Goal: Task Accomplishment & Management: Manage account settings

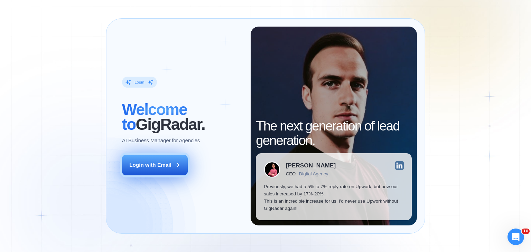
click at [132, 165] on div "Login with Email" at bounding box center [150, 165] width 42 height 7
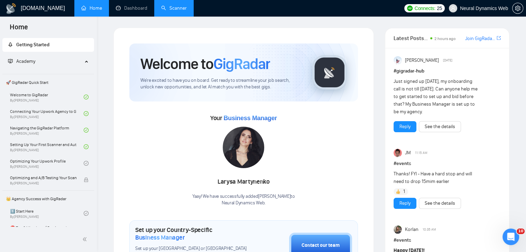
drag, startPoint x: 160, startPoint y: 8, endPoint x: 155, endPoint y: 11, distance: 6.4
click at [161, 8] on link "Scanner" at bounding box center [174, 8] width 26 height 6
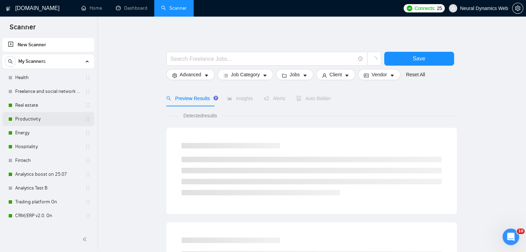
click at [21, 121] on link "Productivity" at bounding box center [48, 119] width 66 height 14
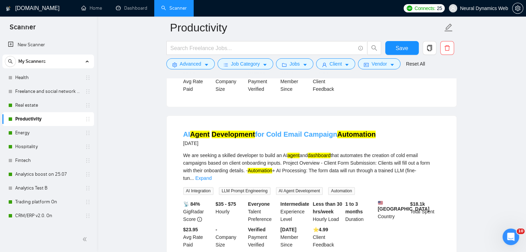
scroll to position [934, 0]
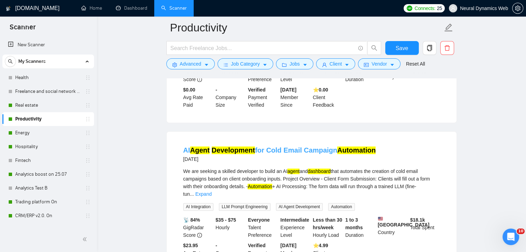
click at [273, 147] on link "AI Agent Development for Cold Email Campaign Automation" at bounding box center [279, 151] width 193 height 8
click at [212, 192] on link "Expand" at bounding box center [203, 195] width 16 height 6
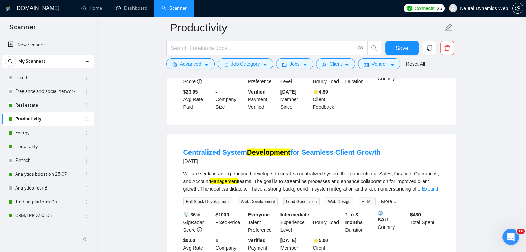
scroll to position [1141, 0]
click at [435, 180] on div "We are seeking an experienced developer to create a centralized system that con…" at bounding box center [311, 180] width 257 height 23
click at [434, 186] on link "Expand" at bounding box center [430, 189] width 16 height 6
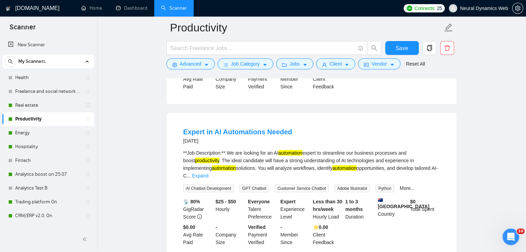
scroll to position [1533, 0]
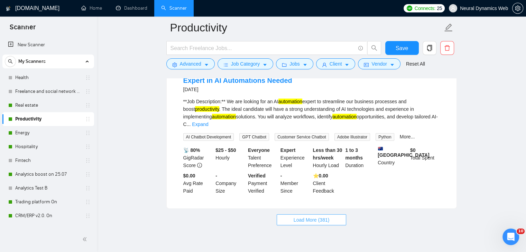
click at [314, 217] on span "Load More (381)" at bounding box center [312, 221] width 36 height 8
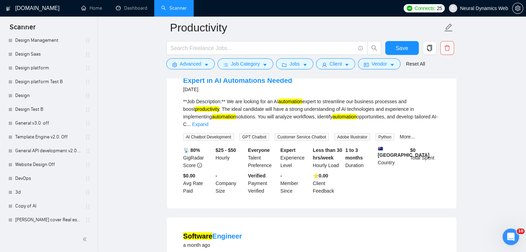
scroll to position [591, 0]
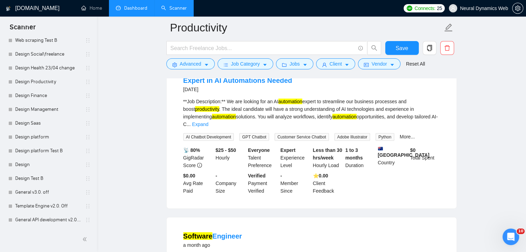
click at [129, 6] on link "Dashboard" at bounding box center [131, 8] width 31 height 6
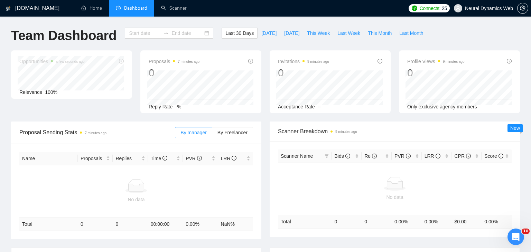
type input "[DATE]"
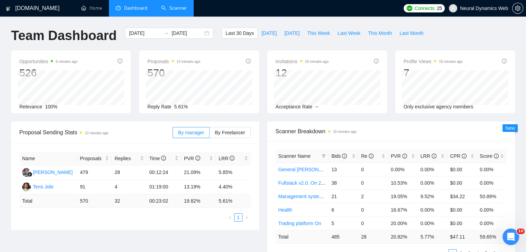
click at [163, 9] on link "Scanner" at bounding box center [174, 8] width 26 height 6
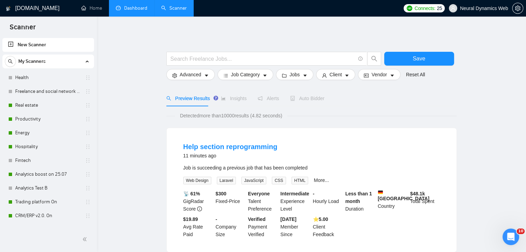
click at [134, 11] on link "Dashboard" at bounding box center [131, 8] width 31 height 6
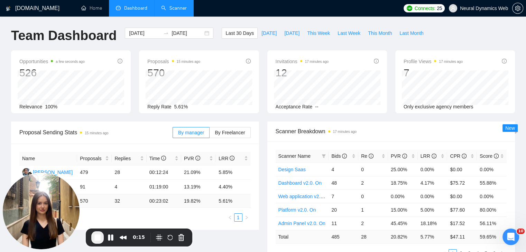
click at [172, 10] on link "Scanner" at bounding box center [174, 8] width 26 height 6
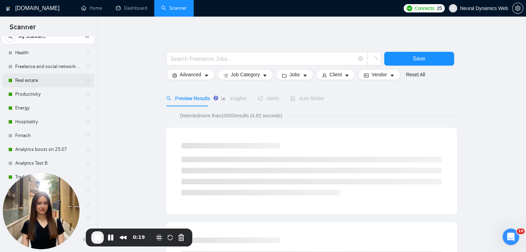
scroll to position [35, 0]
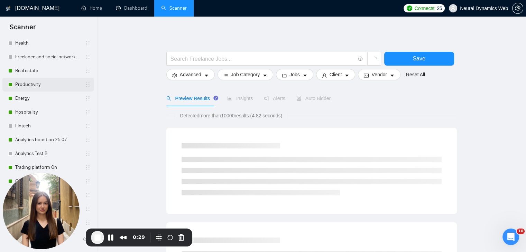
click at [22, 87] on link "Productivity" at bounding box center [48, 85] width 66 height 14
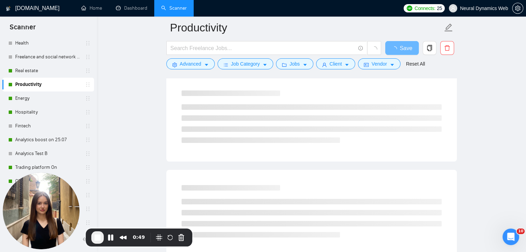
scroll to position [35, 0]
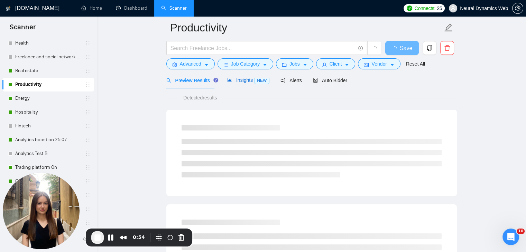
click at [248, 81] on span "Insights NEW" at bounding box center [248, 80] width 42 height 6
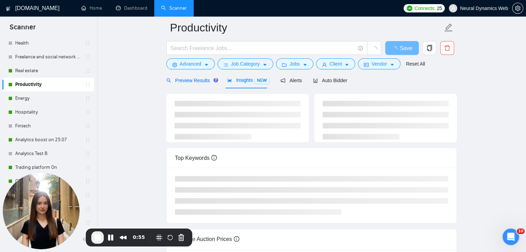
click at [194, 83] on span "Preview Results" at bounding box center [191, 81] width 50 height 6
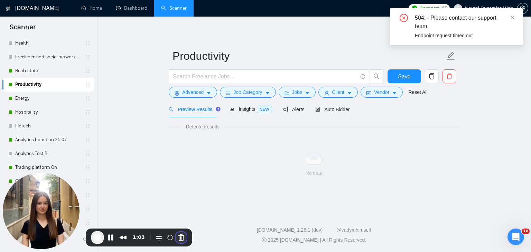
click at [180, 237] on button "Cancel Recording" at bounding box center [181, 237] width 11 height 11
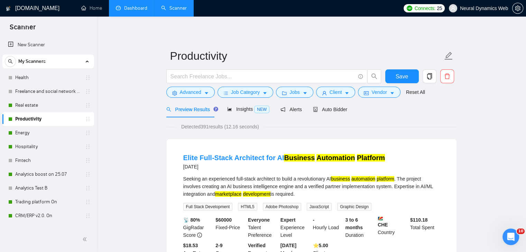
click at [132, 11] on link "Dashboard" at bounding box center [131, 8] width 31 height 6
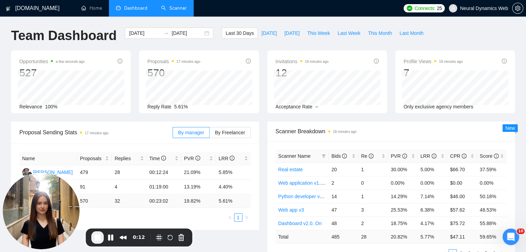
click at [171, 8] on link "Scanner" at bounding box center [174, 8] width 26 height 6
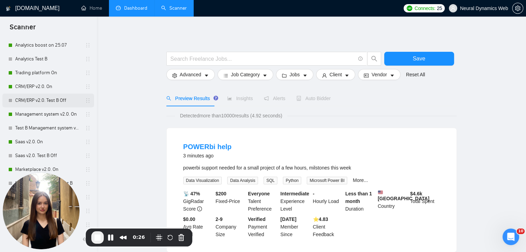
scroll to position [138, 0]
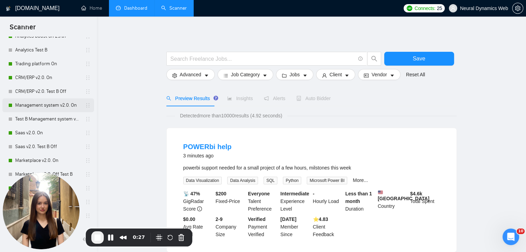
click at [30, 105] on link "Management system v2.0. On" at bounding box center [48, 106] width 66 height 14
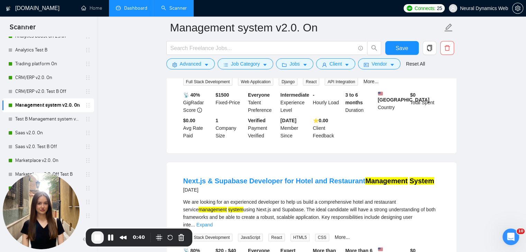
scroll to position [69, 0]
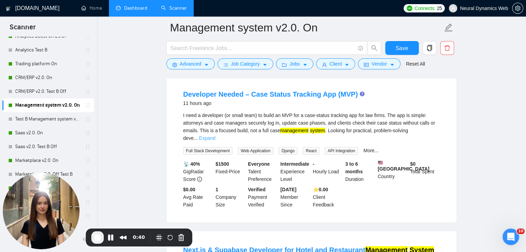
click at [215, 136] on link "Expand" at bounding box center [207, 139] width 16 height 6
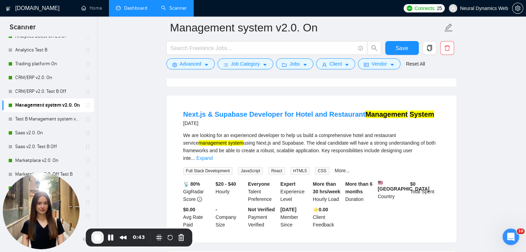
scroll to position [242, 0]
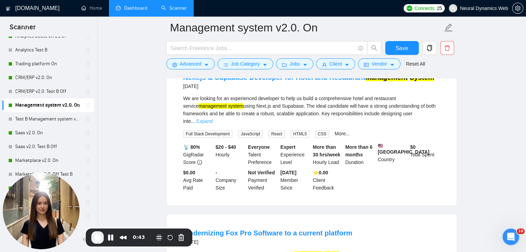
click at [213, 119] on link "Expand" at bounding box center [204, 122] width 16 height 6
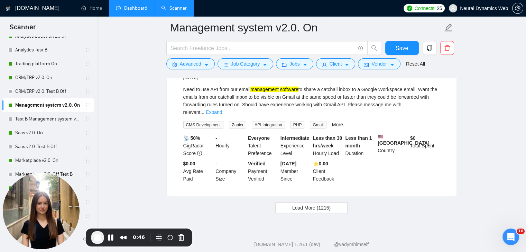
scroll to position [1494, 0]
click at [331, 202] on button "Load More (1215)" at bounding box center [311, 207] width 72 height 11
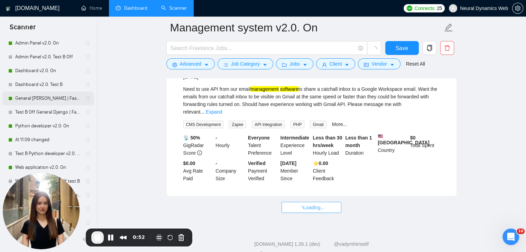
scroll to position [415, 0]
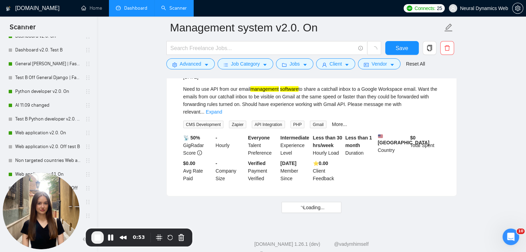
click at [98, 237] on span "End Recording" at bounding box center [97, 238] width 8 height 8
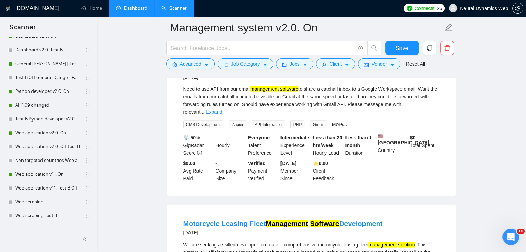
click at [485, 8] on span "Neural Dynamics Web" at bounding box center [484, 8] width 48 height 0
click at [523, 3] on div at bounding box center [517, 8] width 11 height 17
click at [516, 9] on icon "setting" at bounding box center [518, 9] width 6 height 6
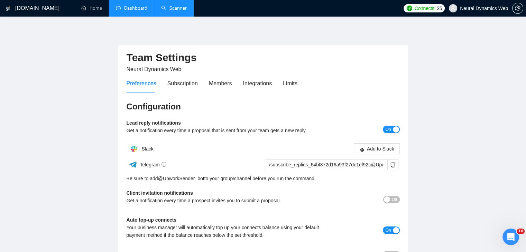
click at [204, 81] on div "Preferences Subscription Members Integrations Limits" at bounding box center [212, 84] width 171 height 20
click at [209, 83] on div "Members" at bounding box center [220, 83] width 23 height 9
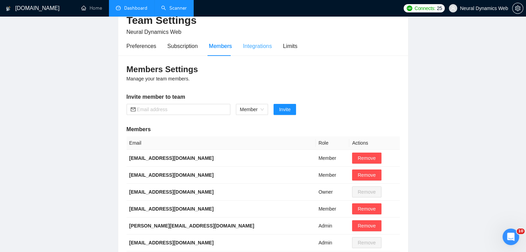
scroll to position [69, 0]
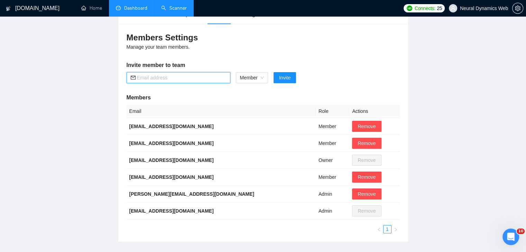
click at [184, 76] on input "text" at bounding box center [181, 78] width 89 height 8
paste input "[EMAIL_ADDRESS][DOMAIN_NAME]"
click at [255, 81] on span "Member" at bounding box center [252, 78] width 24 height 10
type input "[EMAIL_ADDRESS][DOMAIN_NAME]"
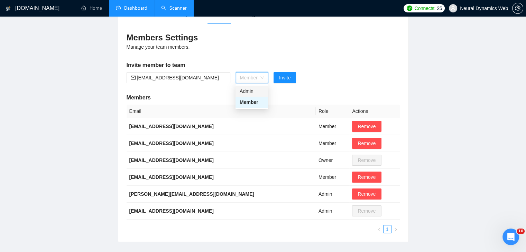
click at [331, 80] on form "[EMAIL_ADDRESS][DOMAIN_NAME] Member Invite" at bounding box center [263, 77] width 273 height 11
click at [284, 79] on span "Invite" at bounding box center [284, 78] width 11 height 8
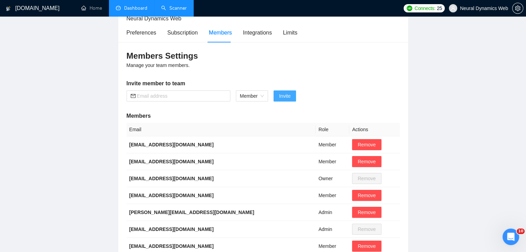
scroll to position [129, 0]
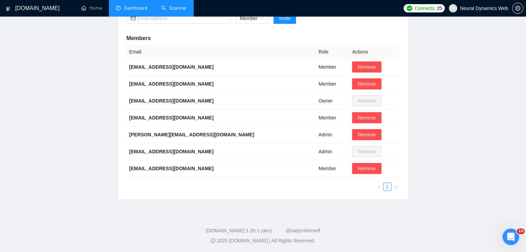
click at [450, 118] on main "Team Settings Neural Dynamics Web Preferences Subscription Members Integrations…" at bounding box center [263, 49] width 504 height 301
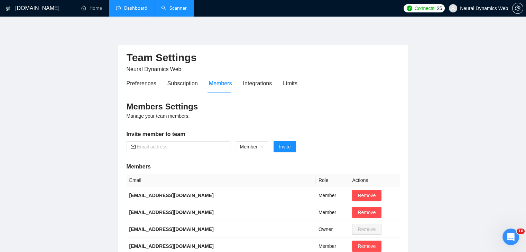
click at [139, 11] on link "Dashboard" at bounding box center [131, 8] width 31 height 6
